Goal: Use online tool/utility: Use online tool/utility

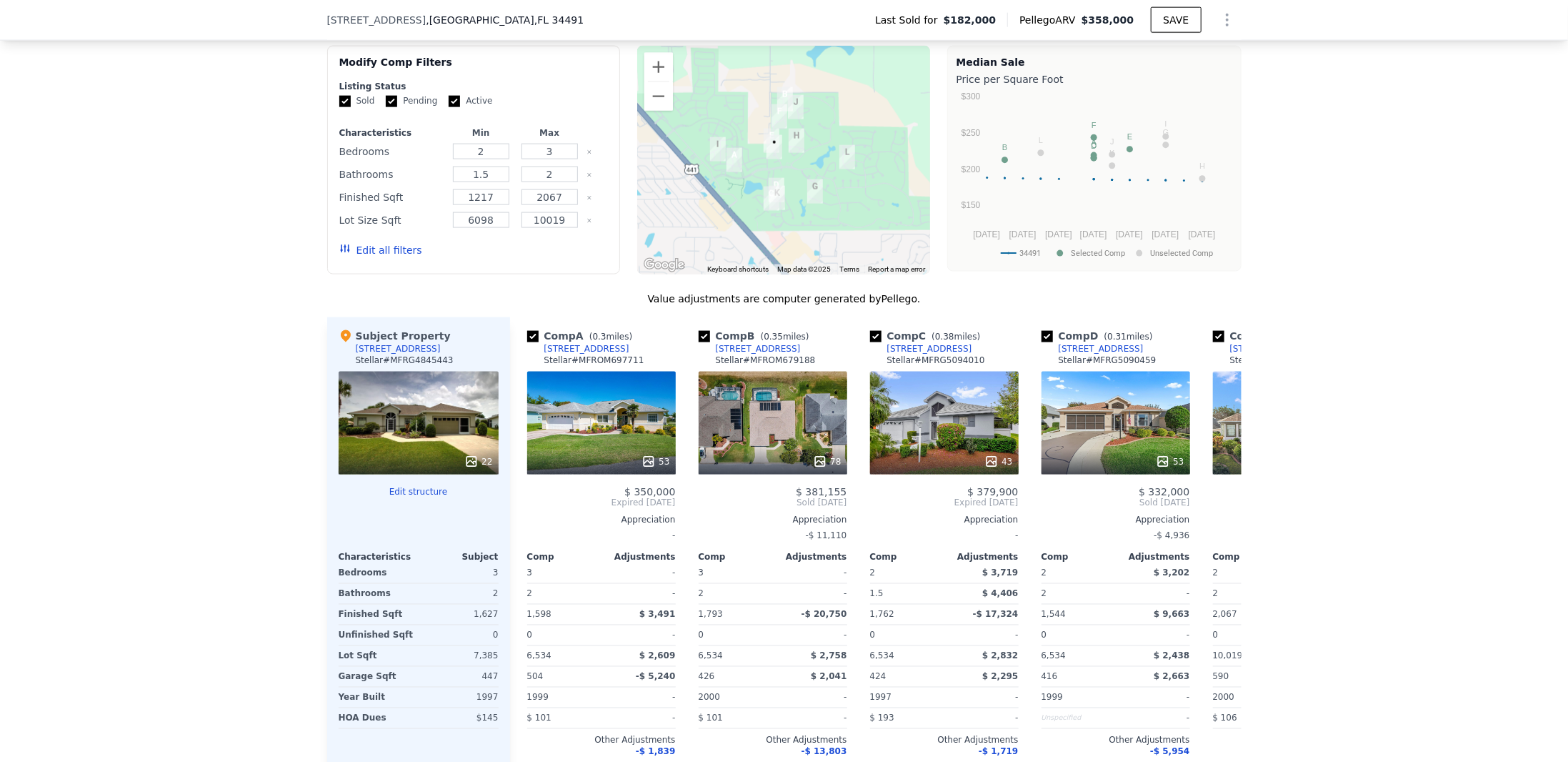
scroll to position [995, 0]
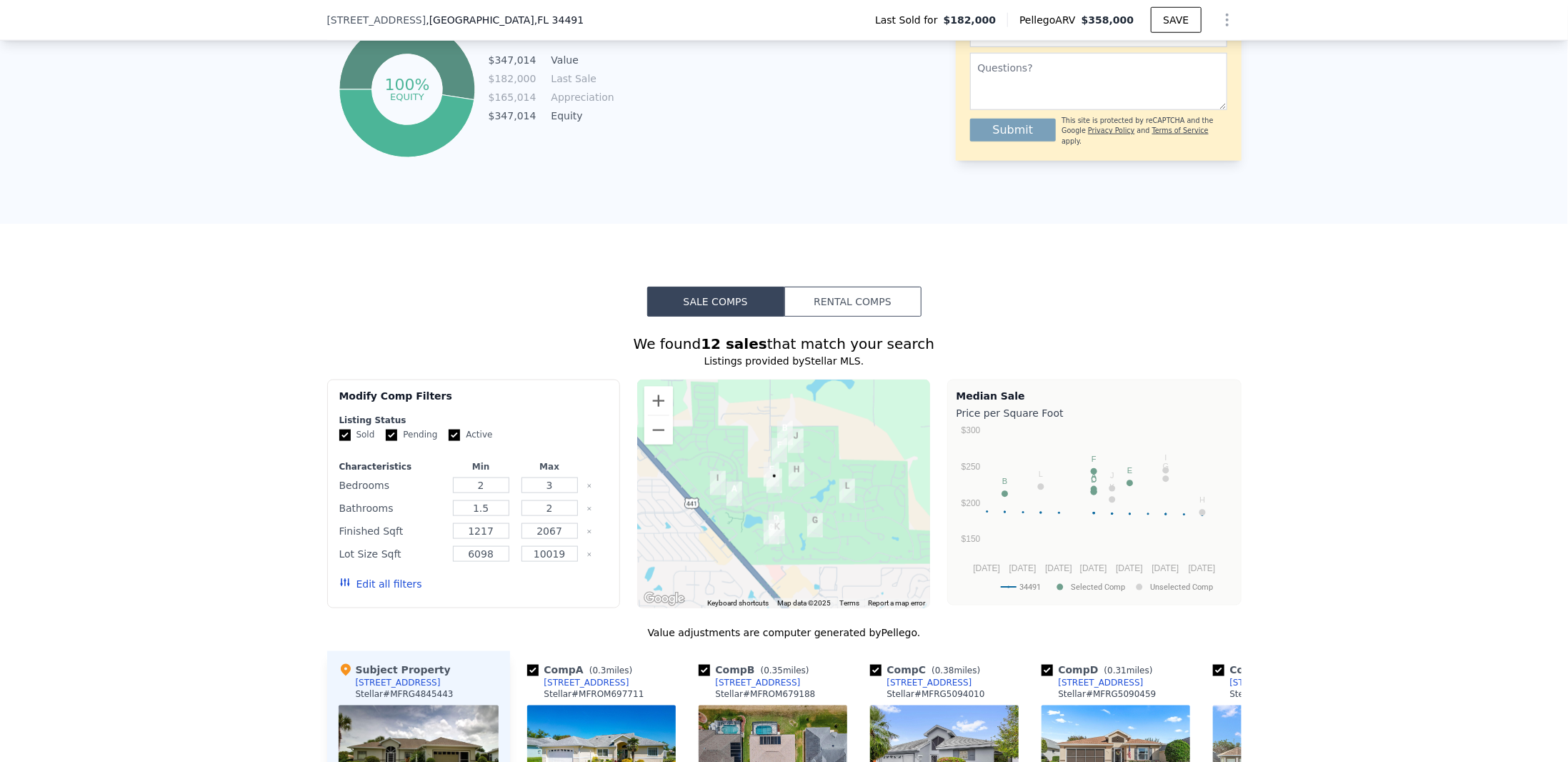
click at [847, 314] on button "Rental Comps" at bounding box center [853, 302] width 137 height 30
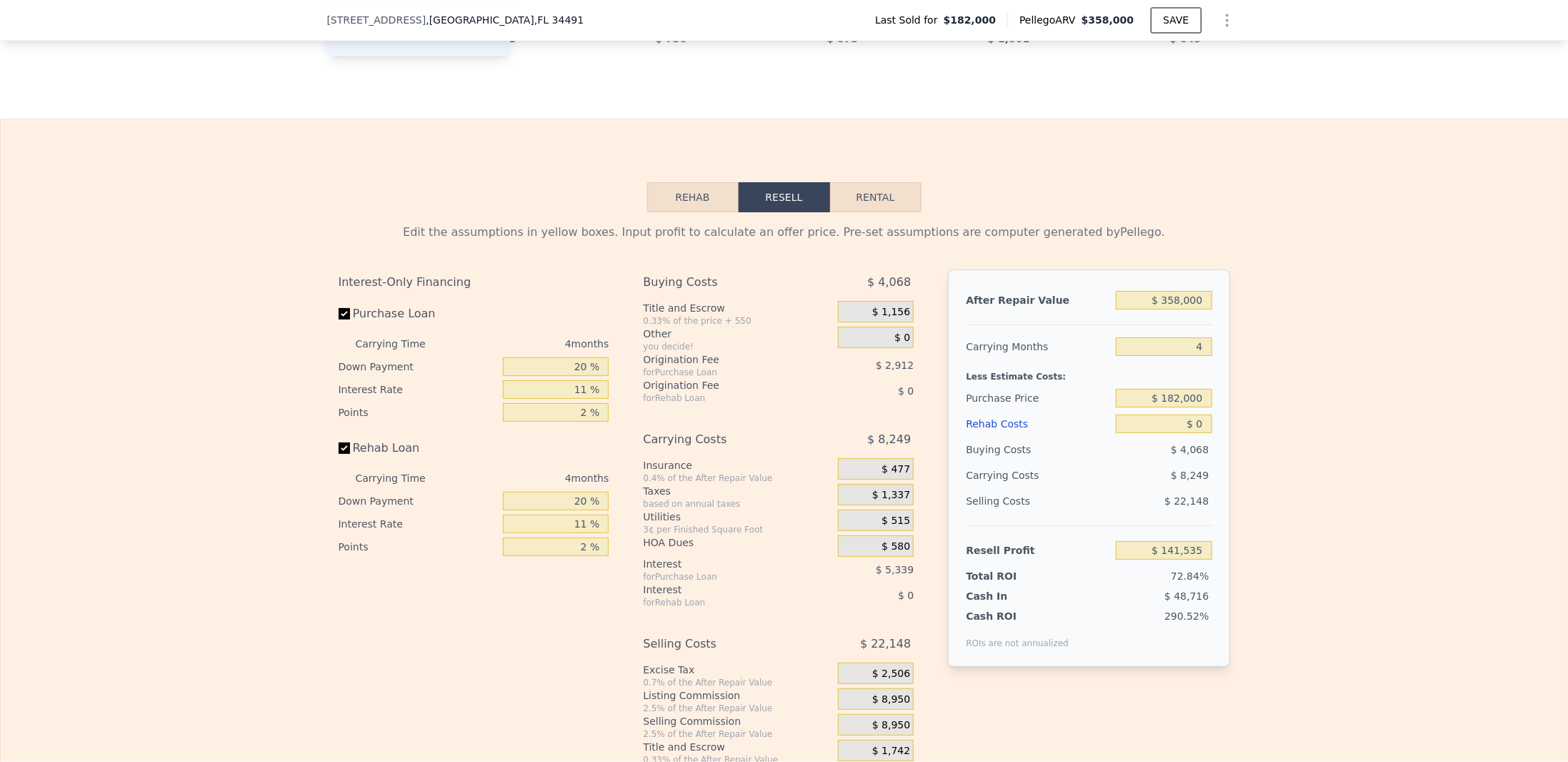
scroll to position [1996, 0]
click at [879, 206] on button "Rental" at bounding box center [876, 198] width 92 height 30
select select "30"
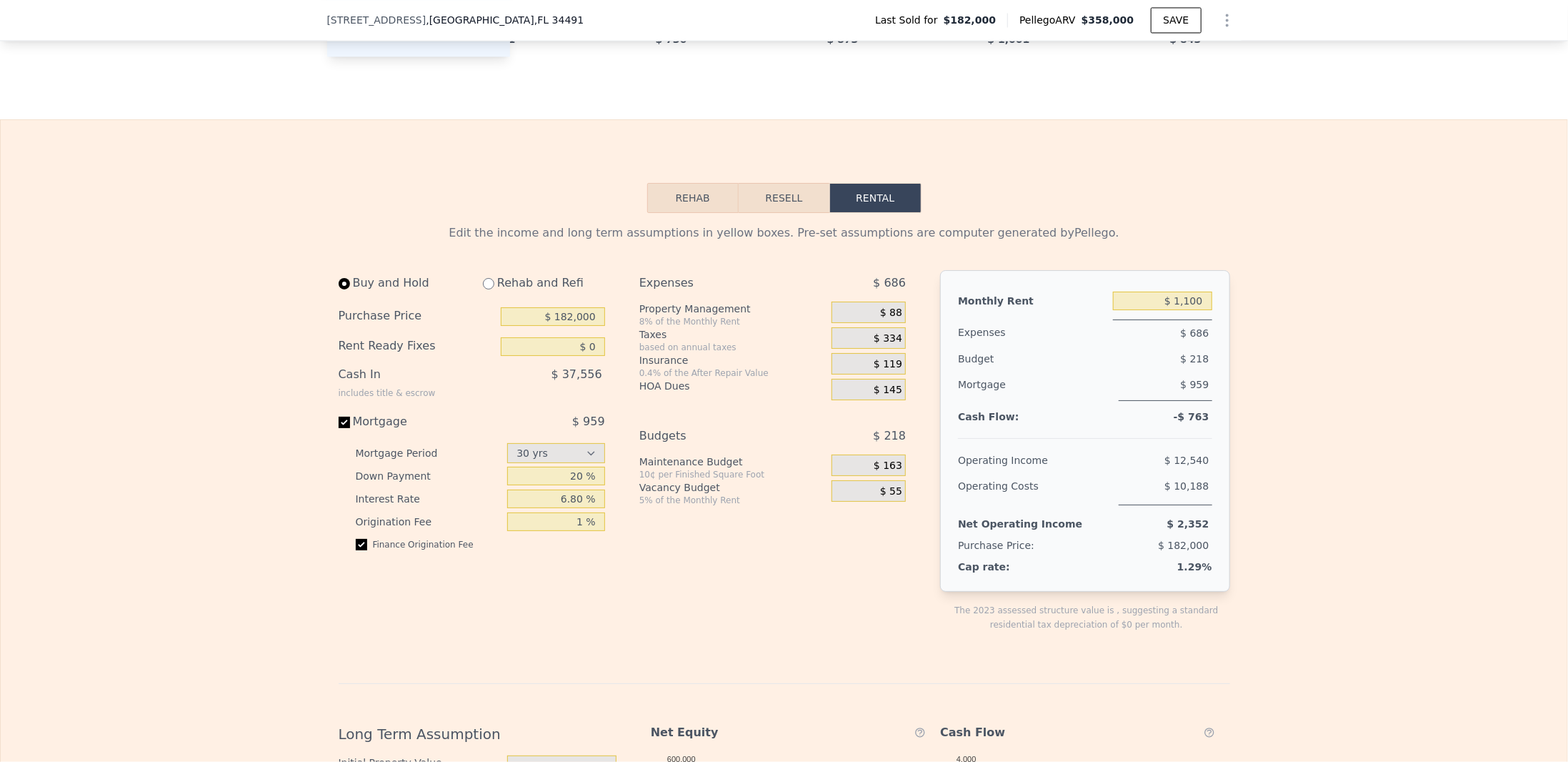
click at [525, 316] on div "Purchase Price $ 182,000" at bounding box center [472, 317] width 267 height 30
click at [535, 326] on input "$ 182,000" at bounding box center [553, 317] width 104 height 19
drag, startPoint x: 538, startPoint y: 331, endPoint x: 649, endPoint y: 320, distance: 111.5
click at [649, 320] on div "Buy and Hold Rehab and Refi Purchase Price $ 182,000 Rent Ready Fixes $ 0 Cash …" at bounding box center [628, 463] width 579 height 384
type input "$ 200,000"
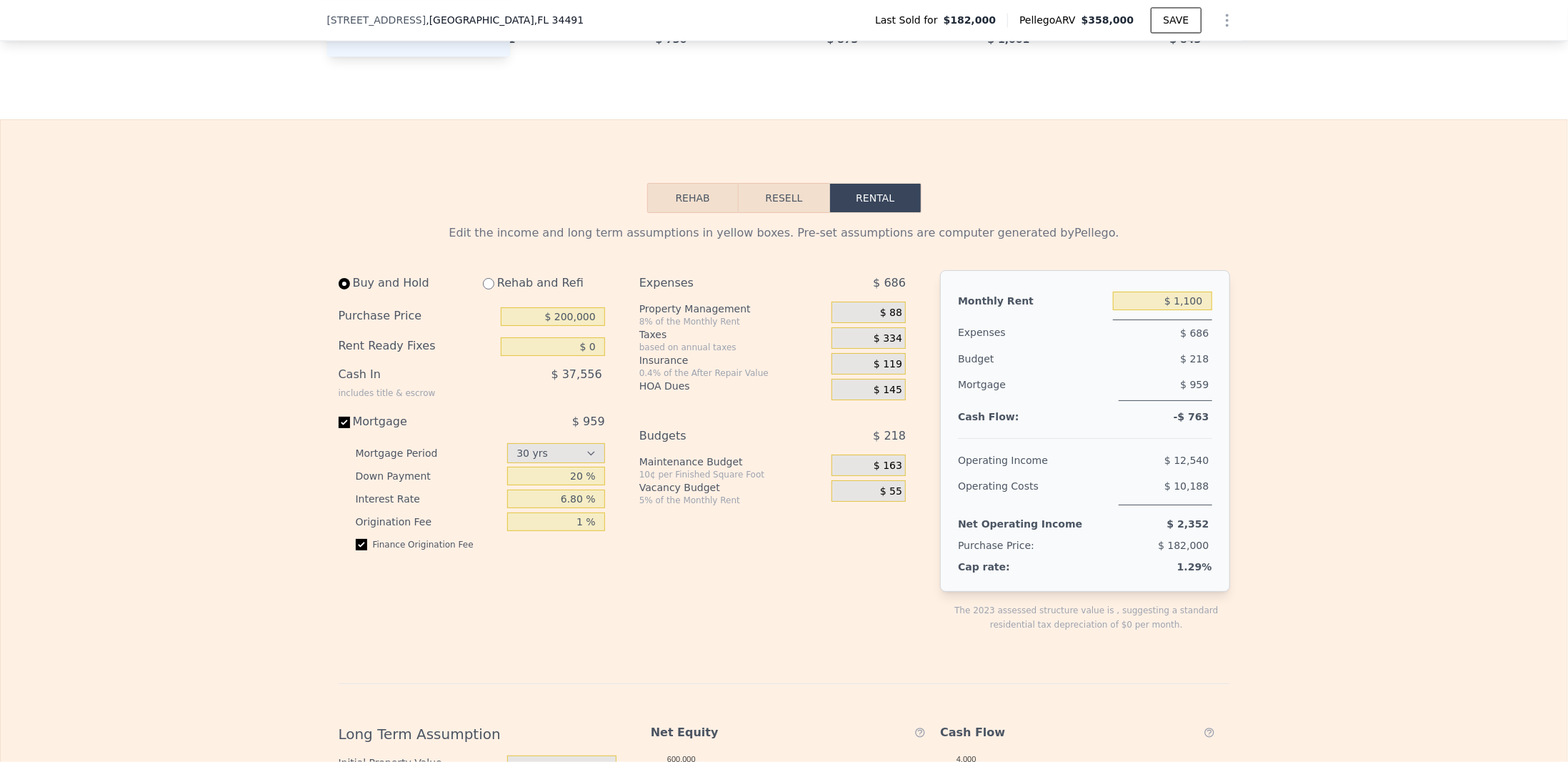
click at [554, 385] on div "$ 37,556" at bounding box center [523, 381] width 164 height 37
click at [567, 354] on input "$ 0" at bounding box center [553, 346] width 104 height 19
drag, startPoint x: 568, startPoint y: 357, endPoint x: 643, endPoint y: 354, distance: 75.1
click at [643, 354] on div "Buy and Hold Rehab and Refi Purchase Price $ 200,000 Rent Ready Fixes $ 0 Cash …" at bounding box center [628, 463] width 579 height 384
click at [573, 356] on input "$ 7,000" at bounding box center [553, 346] width 104 height 19
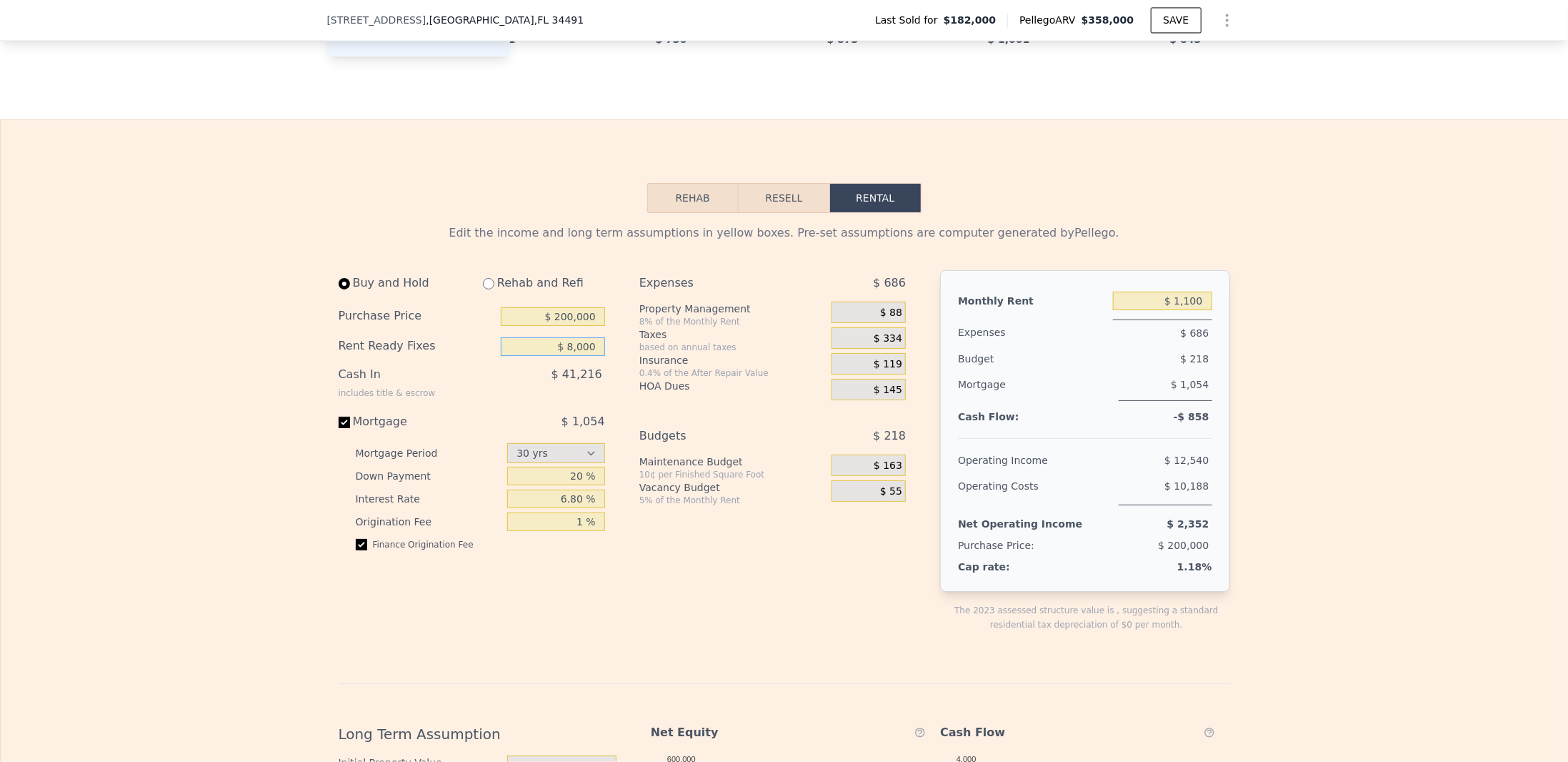
type input "$ 8,000"
click at [547, 391] on div "$ 41,216" at bounding box center [523, 381] width 164 height 37
click at [538, 456] on select "15 yrs 30 yrs" at bounding box center [555, 453] width 98 height 20
select select "15"
click at [507, 453] on select "15 yrs 30 yrs" at bounding box center [555, 453] width 98 height 20
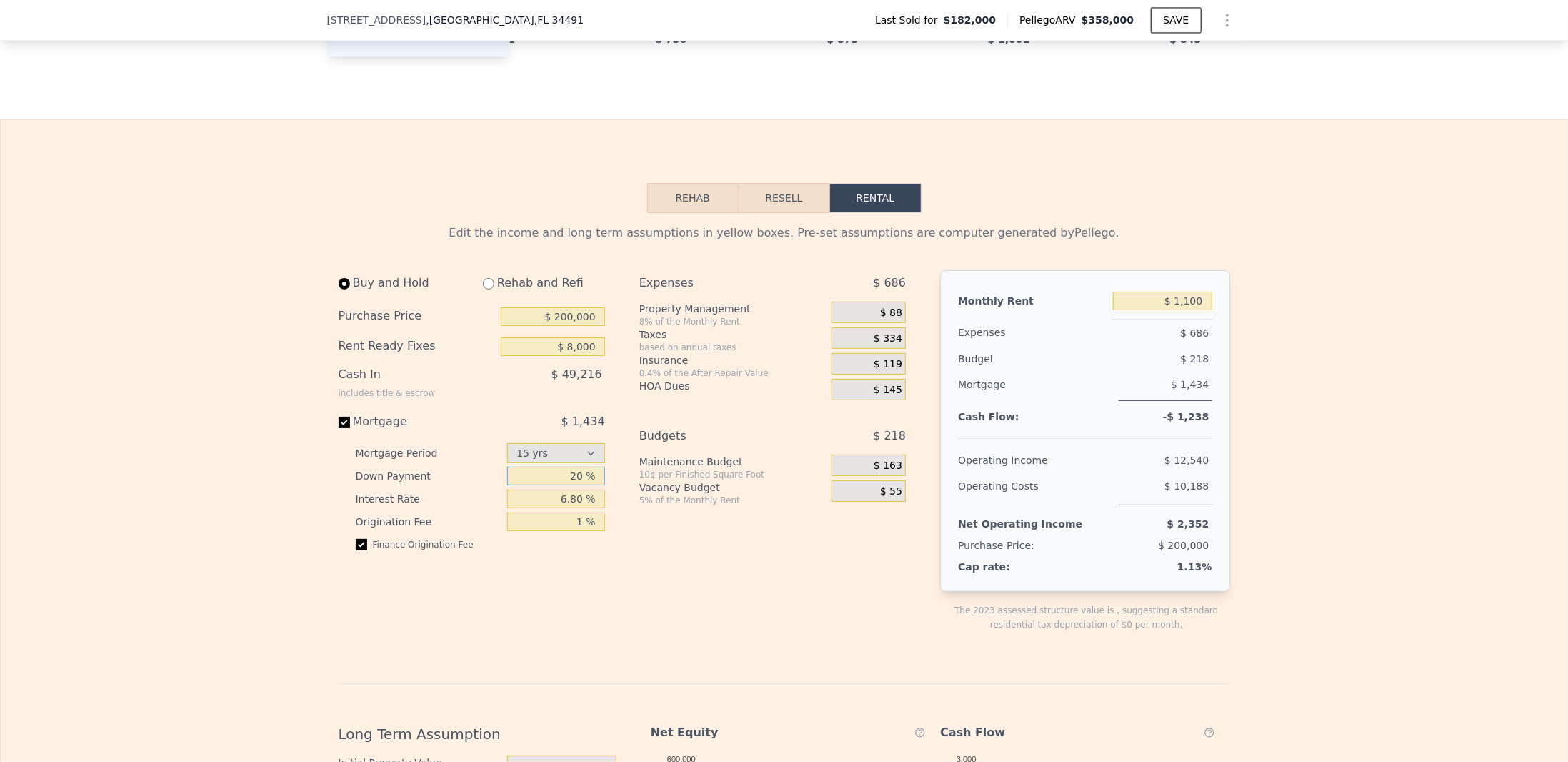
click at [551, 486] on input "20 %" at bounding box center [555, 476] width 98 height 19
drag, startPoint x: 572, startPoint y: 490, endPoint x: 614, endPoint y: 485, distance: 42.3
click at [614, 485] on div "Buy and Hold Rehab and Refi Purchase Price $ 200,000 Rent Ready Fixes $ 8,000 C…" at bounding box center [628, 463] width 579 height 384
type input "2 %"
type input "40 %"
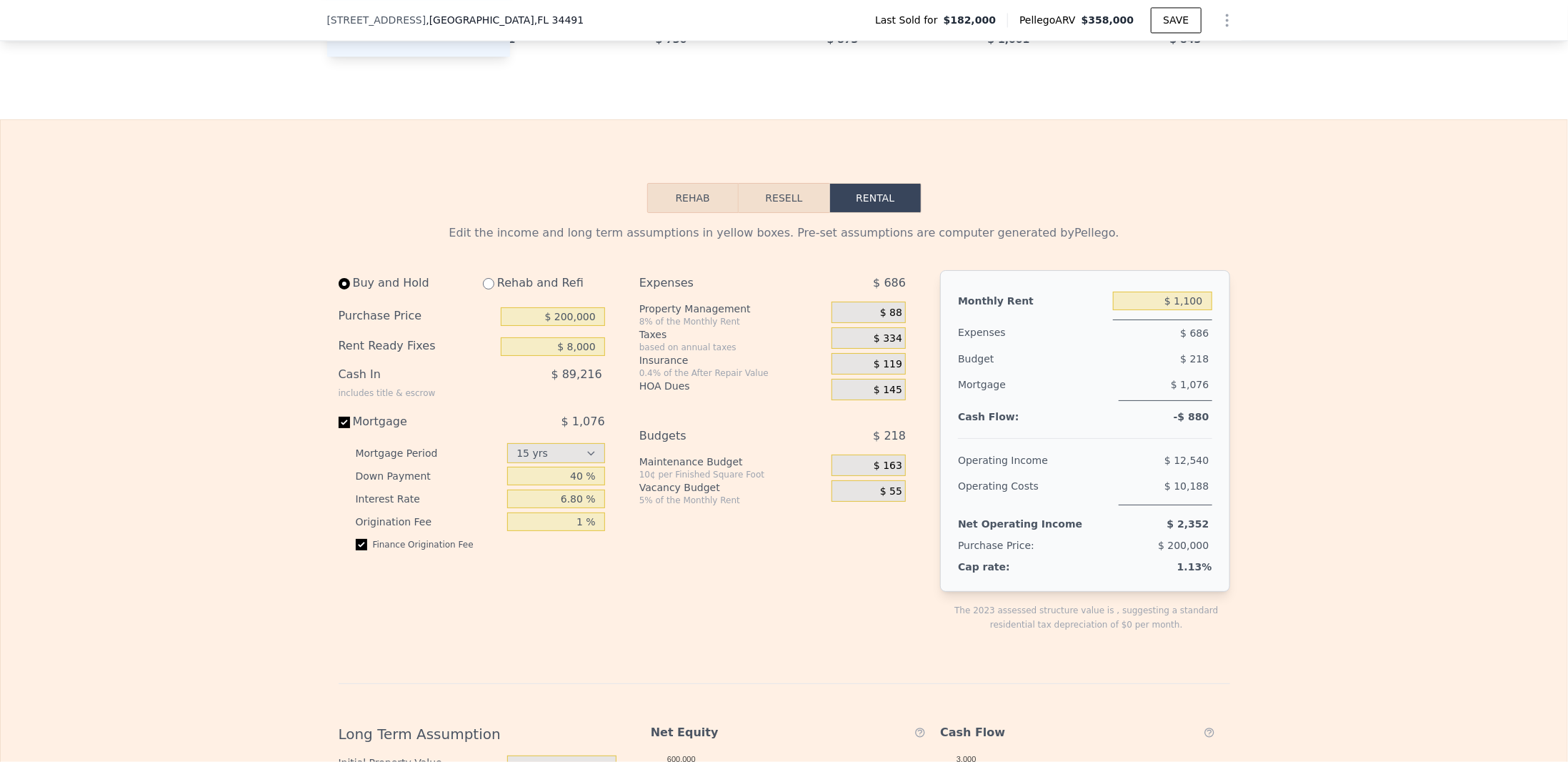
click at [613, 489] on div "Buy and Hold Rehab and Refi Purchase Price $ 200,000 Rent Ready Fixes $ 8,000 C…" at bounding box center [628, 463] width 579 height 384
click at [579, 508] on input "6.80 %" at bounding box center [555, 498] width 98 height 19
drag, startPoint x: 582, startPoint y: 511, endPoint x: 546, endPoint y: 514, distance: 36.1
click at [546, 508] on input "6.80 %" at bounding box center [555, 498] width 98 height 19
type input "5 %"
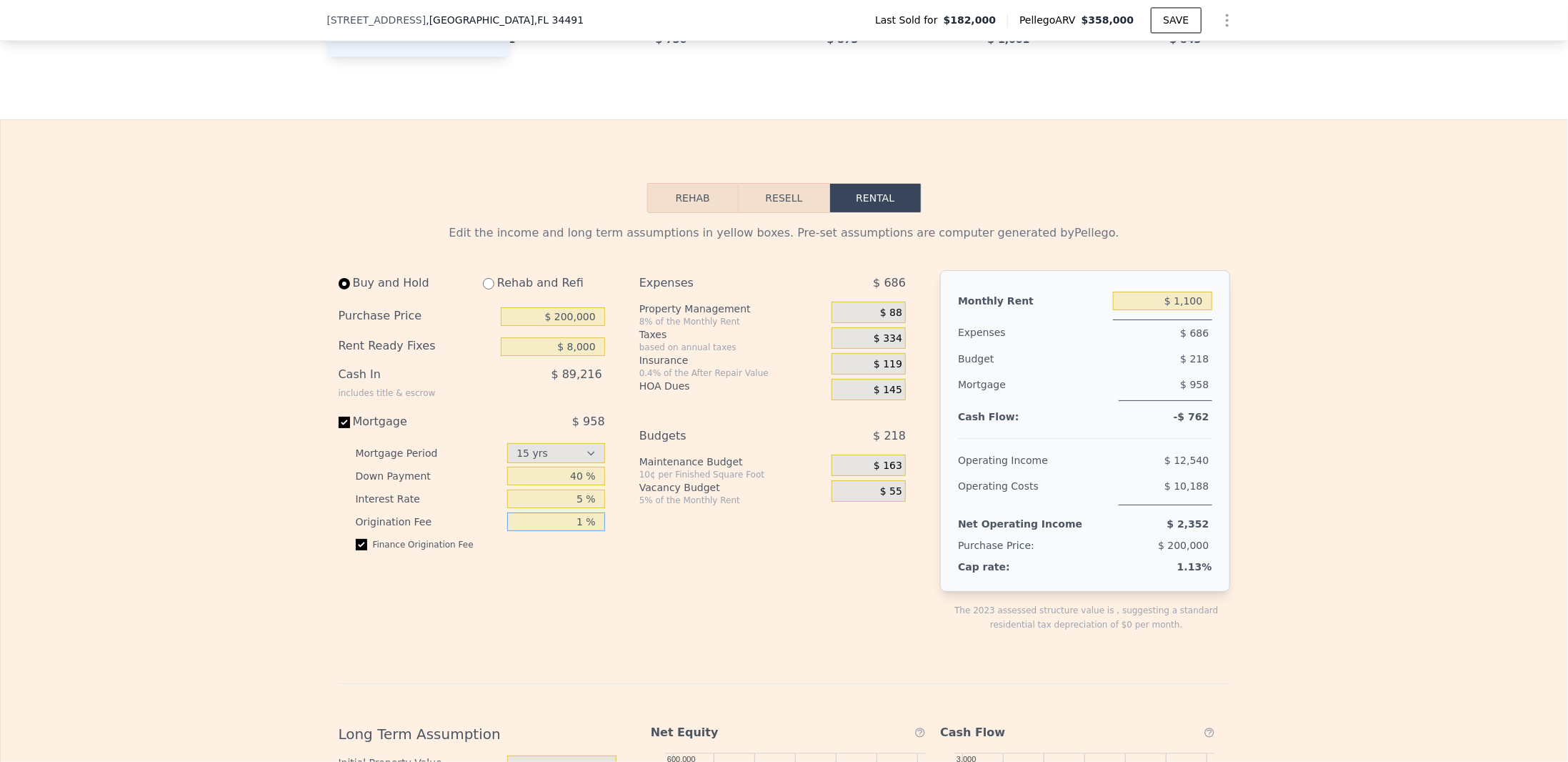
drag, startPoint x: 555, startPoint y: 539, endPoint x: 609, endPoint y: 534, distance: 54.2
click at [609, 534] on div "Buy and Hold Rehab and Refi Purchase Price $ 200,000 Rent Ready Fixes $ 8,000 C…" at bounding box center [477, 463] width 278 height 384
type input "0 %"
click at [602, 557] on div "Buy and Hold Rehab and Refi Purchase Price $ 200,000 Rent Ready Fixes $ 8,000 C…" at bounding box center [477, 463] width 278 height 384
drag, startPoint x: 570, startPoint y: 509, endPoint x: 578, endPoint y: 511, distance: 8.2
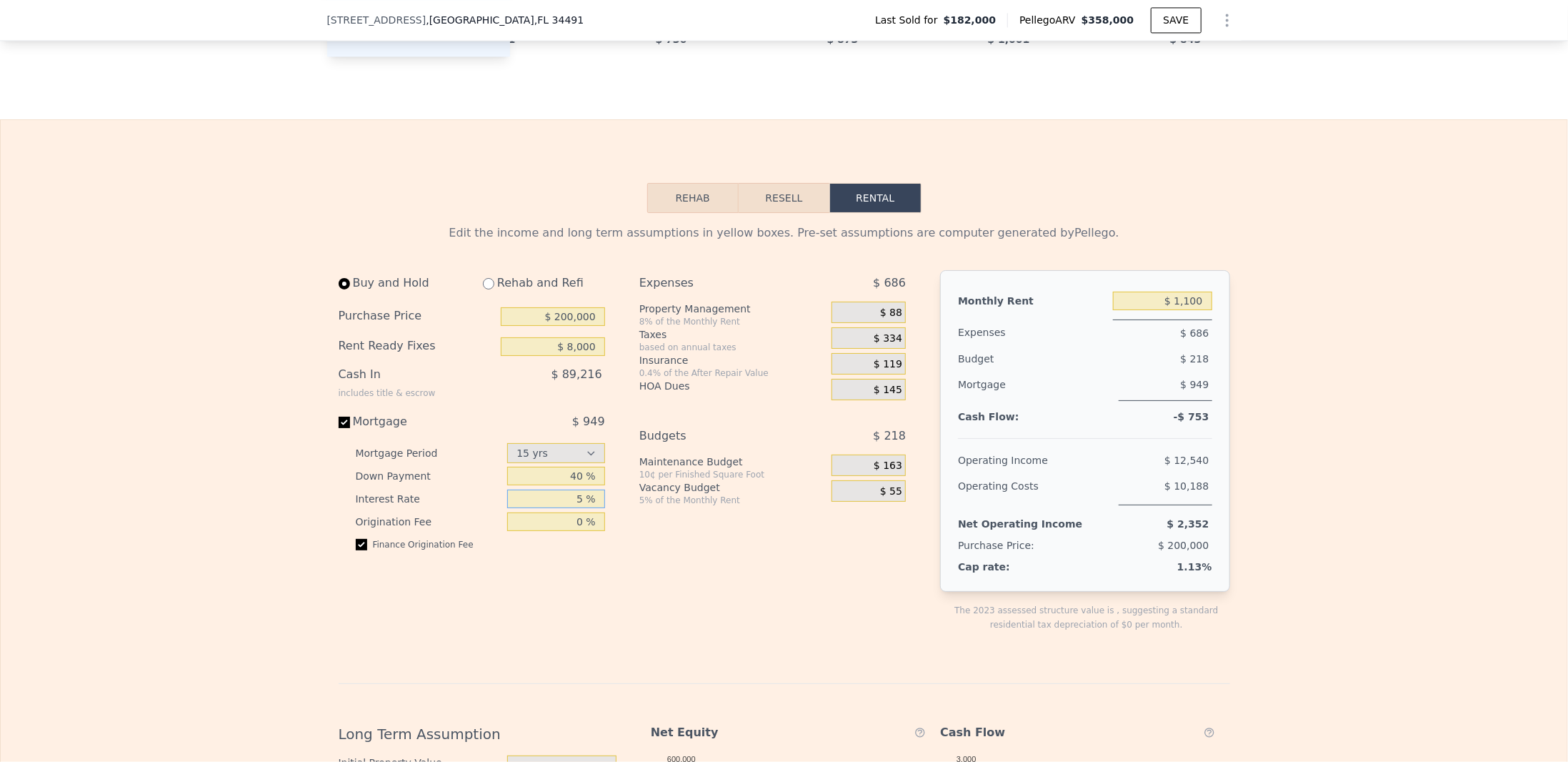
click at [578, 508] on input "5 %" at bounding box center [555, 498] width 98 height 19
drag, startPoint x: 570, startPoint y: 507, endPoint x: 583, endPoint y: 507, distance: 13.0
click at [583, 507] on input "6 %" at bounding box center [555, 498] width 98 height 19
drag, startPoint x: 561, startPoint y: 508, endPoint x: 580, endPoint y: 509, distance: 19.0
click at [580, 508] on input "6.8 %" at bounding box center [555, 498] width 98 height 19
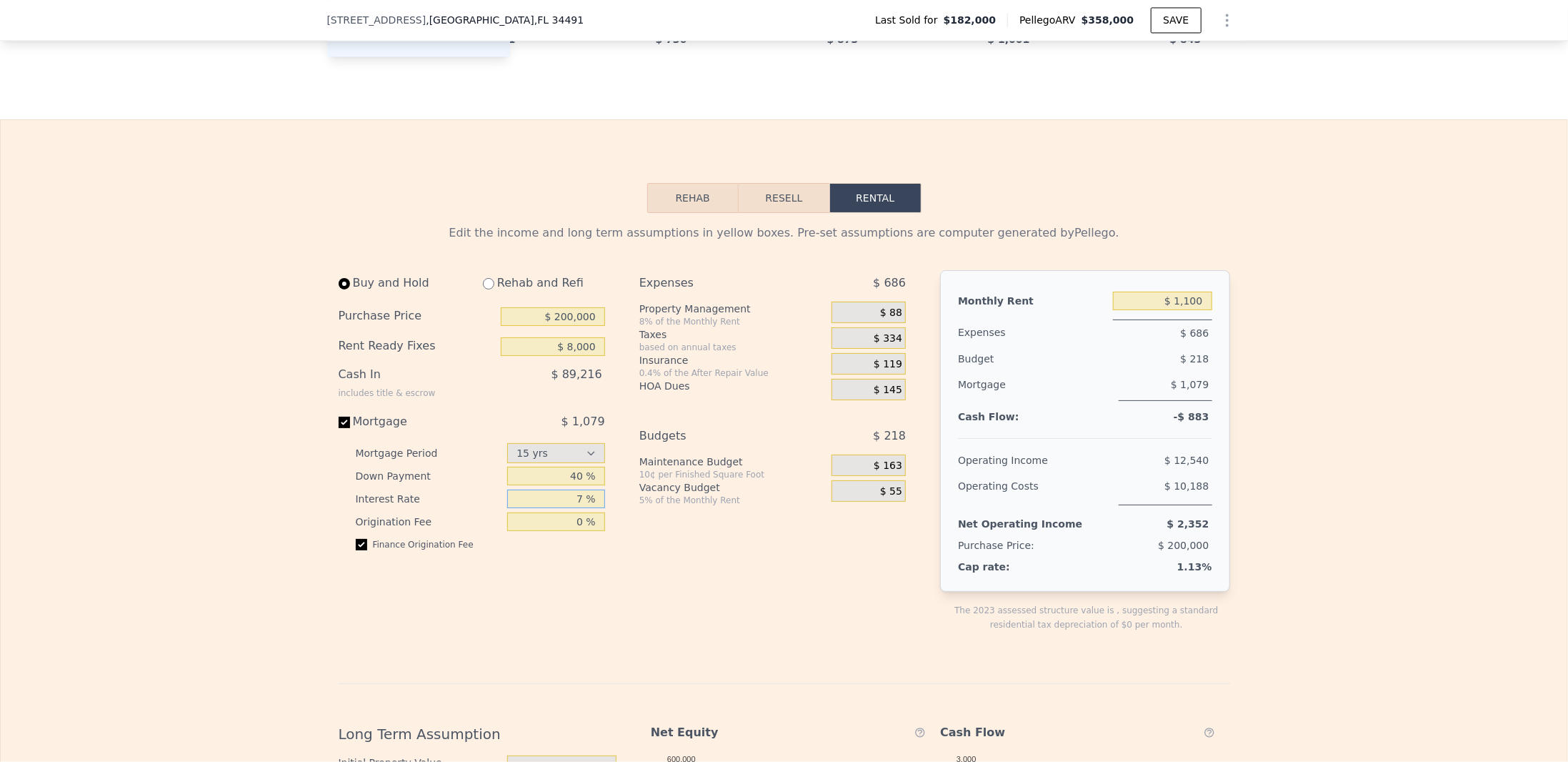
type input "7 %"
click at [738, 273] on div "Edit the income and long term assumptions in yellow boxes. Pre-set assumptions …" at bounding box center [785, 704] width 892 height 960
click at [584, 428] on span "$ 1,079" at bounding box center [583, 422] width 44 height 13
click at [350, 428] on input "Mortgage $ 1,079" at bounding box center [344, 422] width 11 height 11
checkbox input "false"
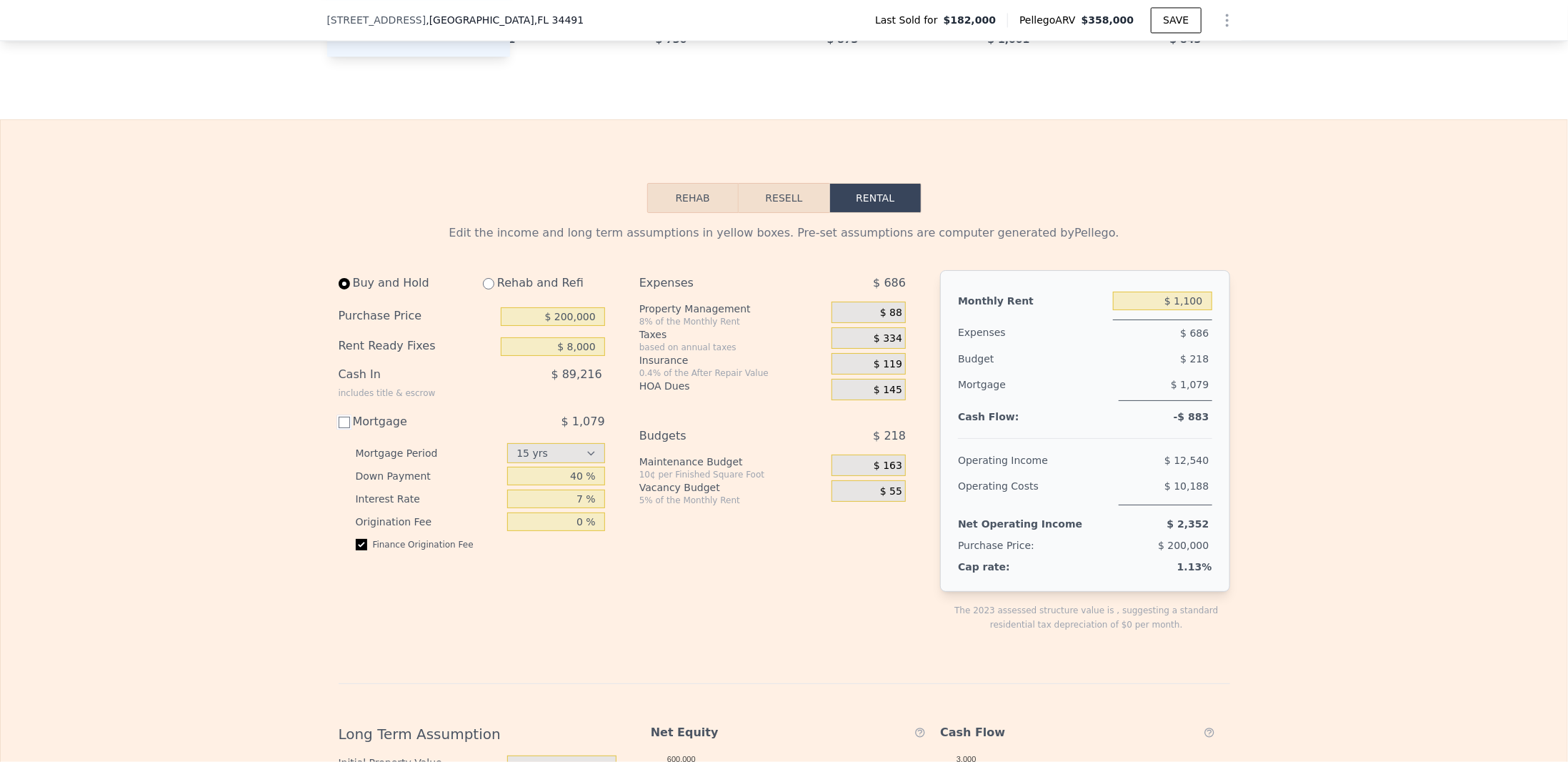
type input "$ 0"
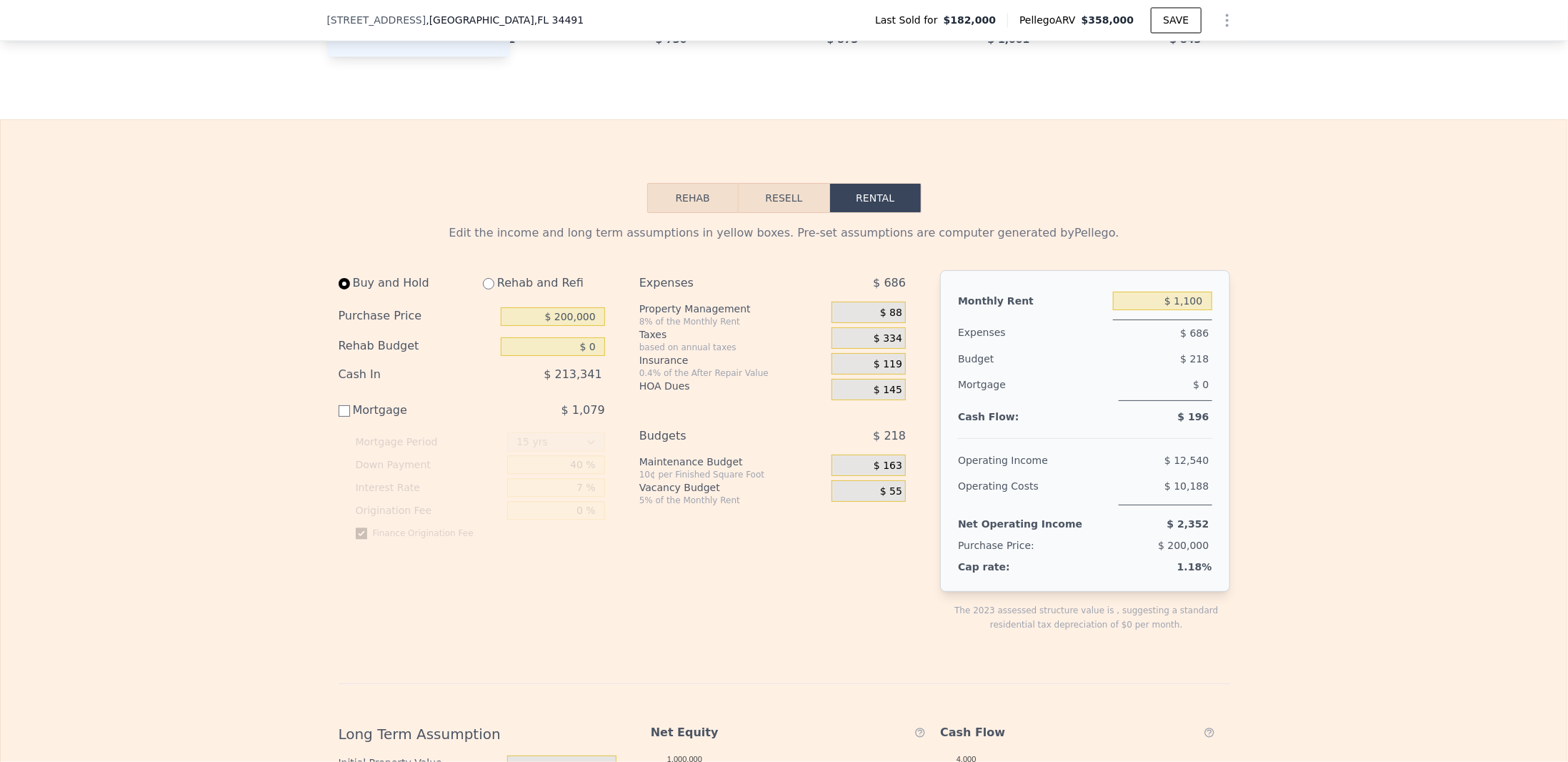
click at [586, 416] on span "$ 1,079" at bounding box center [583, 410] width 44 height 13
click at [350, 416] on input "Mortgage $ 1,079" at bounding box center [344, 410] width 11 height 11
checkbox input "true"
type input "$ 8,000"
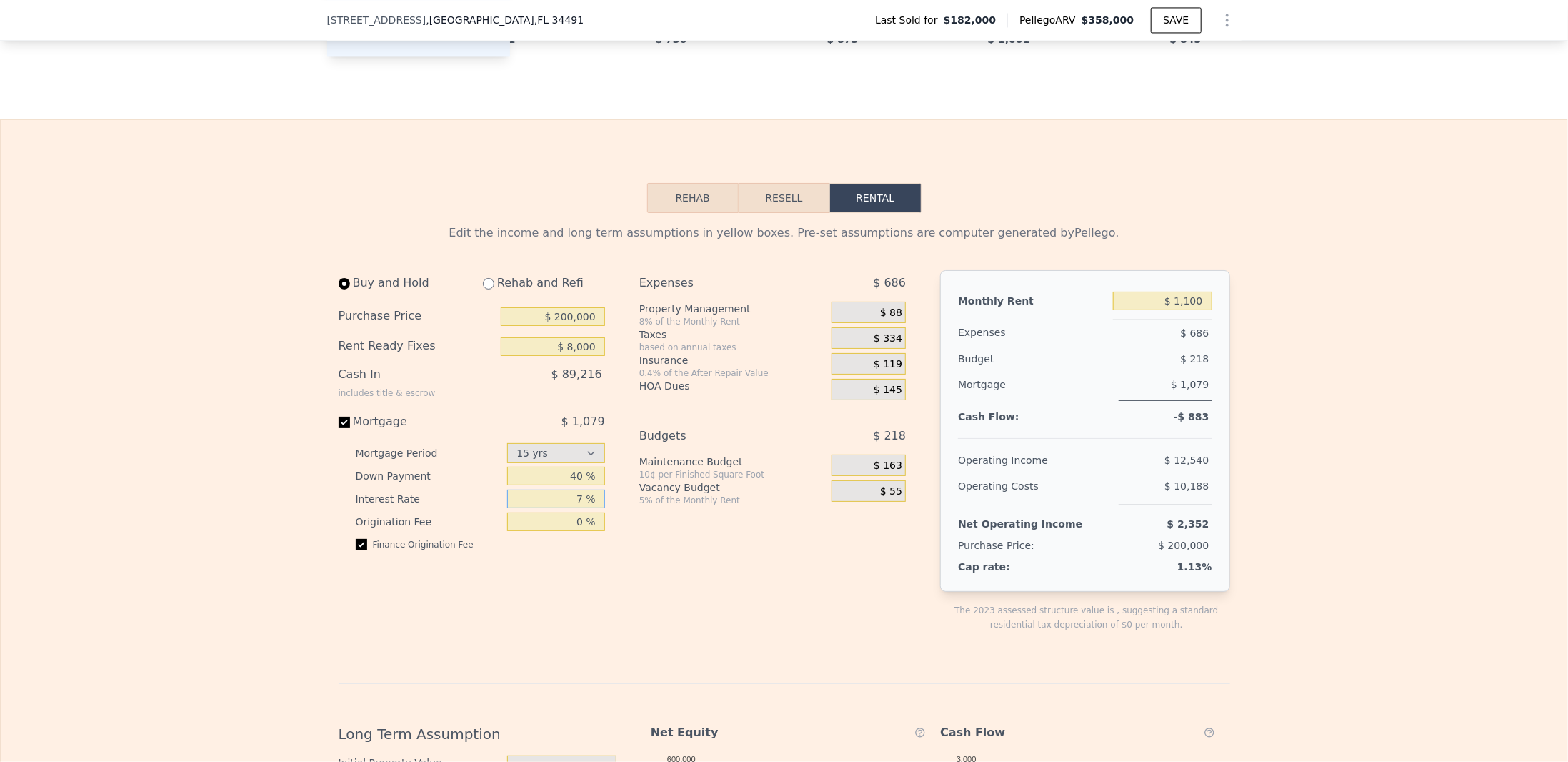
click at [581, 506] on input "7 %" at bounding box center [555, 498] width 98 height 19
drag, startPoint x: 570, startPoint y: 511, endPoint x: 583, endPoint y: 511, distance: 13.0
click at [583, 508] on input "8 %" at bounding box center [555, 498] width 98 height 19
click at [611, 552] on div "Buy and Hold Rehab and Refi Purchase Price $ 200,000 Rent Ready Fixes $ 8,000 C…" at bounding box center [477, 463] width 278 height 384
drag, startPoint x: 561, startPoint y: 513, endPoint x: 600, endPoint y: 515, distance: 39.1
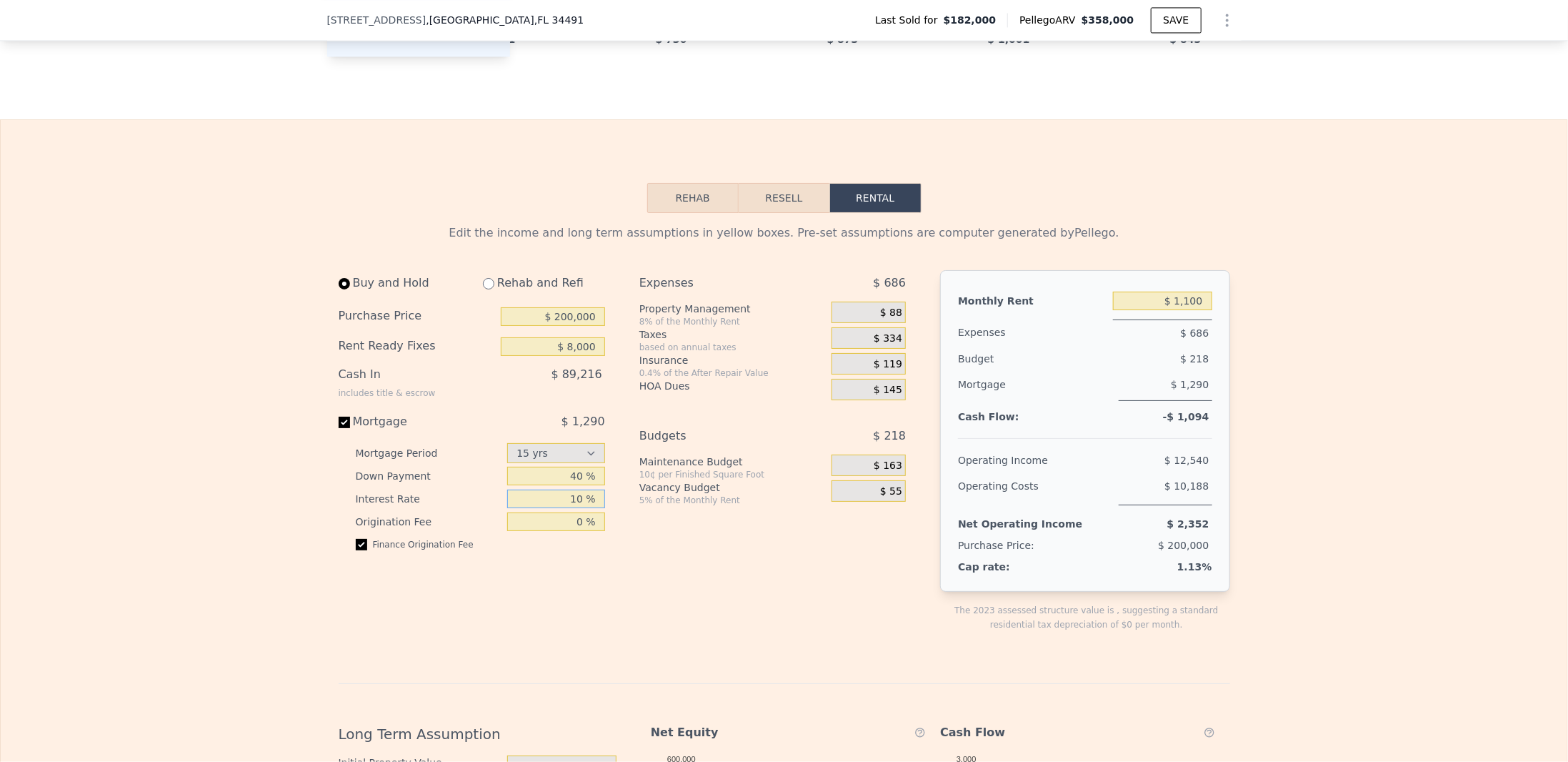
click at [600, 515] on div "Buy and Hold Rehab and Refi Purchase Price $ 200,000 Rent Ready Fixes $ 8,000 C…" at bounding box center [477, 463] width 278 height 384
type input "6 %"
click at [629, 526] on div "Buy and Hold Rehab and Refi Purchase Price $ 200,000 Rent Ready Fixes $ 8,000 C…" at bounding box center [628, 463] width 579 height 384
select select "30"
drag, startPoint x: 567, startPoint y: 515, endPoint x: 590, endPoint y: 509, distance: 23.8
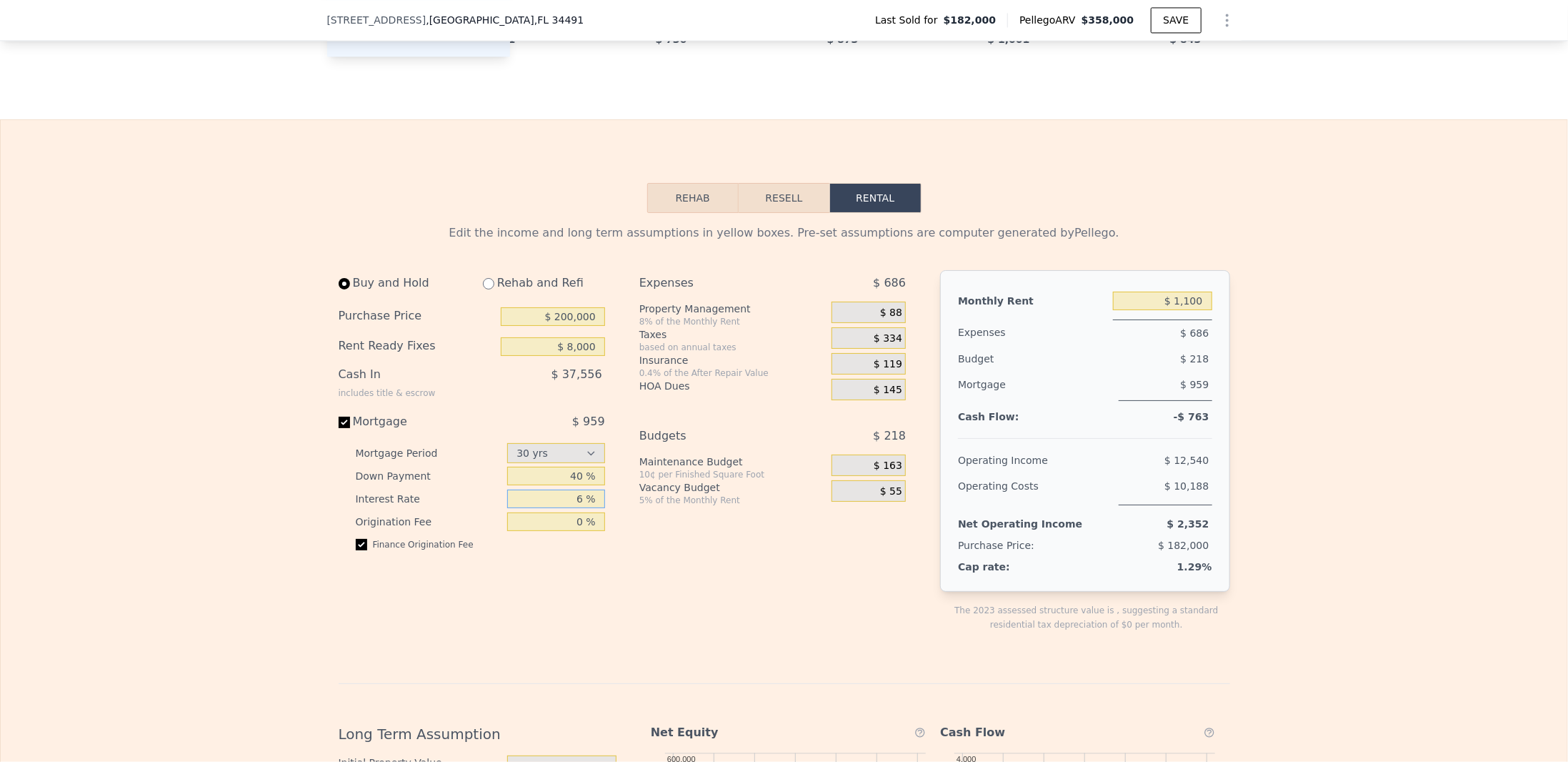
click at [590, 508] on input "6 %" at bounding box center [555, 498] width 98 height 19
click at [716, 421] on div "Expenses $ 686 Property Management 8% of the Monthly Rent $ 88 Taxes based on a…" at bounding box center [778, 463] width 278 height 384
click at [741, 506] on div "5% of the Monthly Rent" at bounding box center [733, 500] width 186 height 11
click at [727, 540] on div "Expenses $ 686 Property Management 8% of the Monthly Rent $ 88 Taxes based on a…" at bounding box center [778, 463] width 278 height 384
click at [782, 277] on div "Edit the income and long term assumptions in yellow boxes. Pre-set assumptions …" at bounding box center [785, 704] width 892 height 960
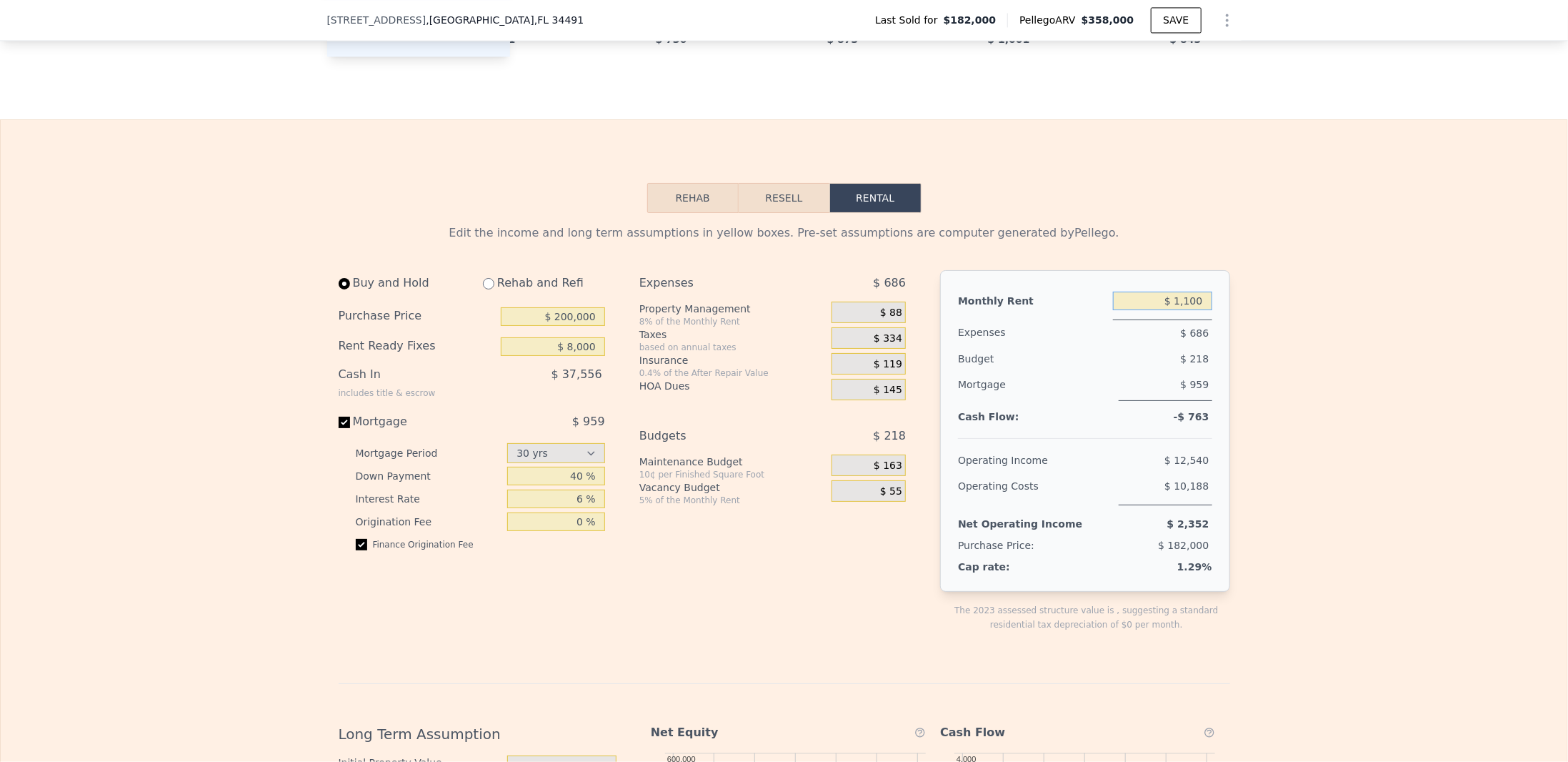
drag, startPoint x: 1157, startPoint y: 312, endPoint x: 1275, endPoint y: 312, distance: 118.0
click at [1275, 312] on div "Edit the income and long term assumptions in yellow boxes. Pre-set assumptions …" at bounding box center [784, 699] width 1567 height 971
click at [1281, 314] on div "Edit the income and long term assumptions in yellow boxes. Pre-set assumptions …" at bounding box center [784, 699] width 1567 height 971
type input "$ 1,100"
